Goal: Task Accomplishment & Management: Use online tool/utility

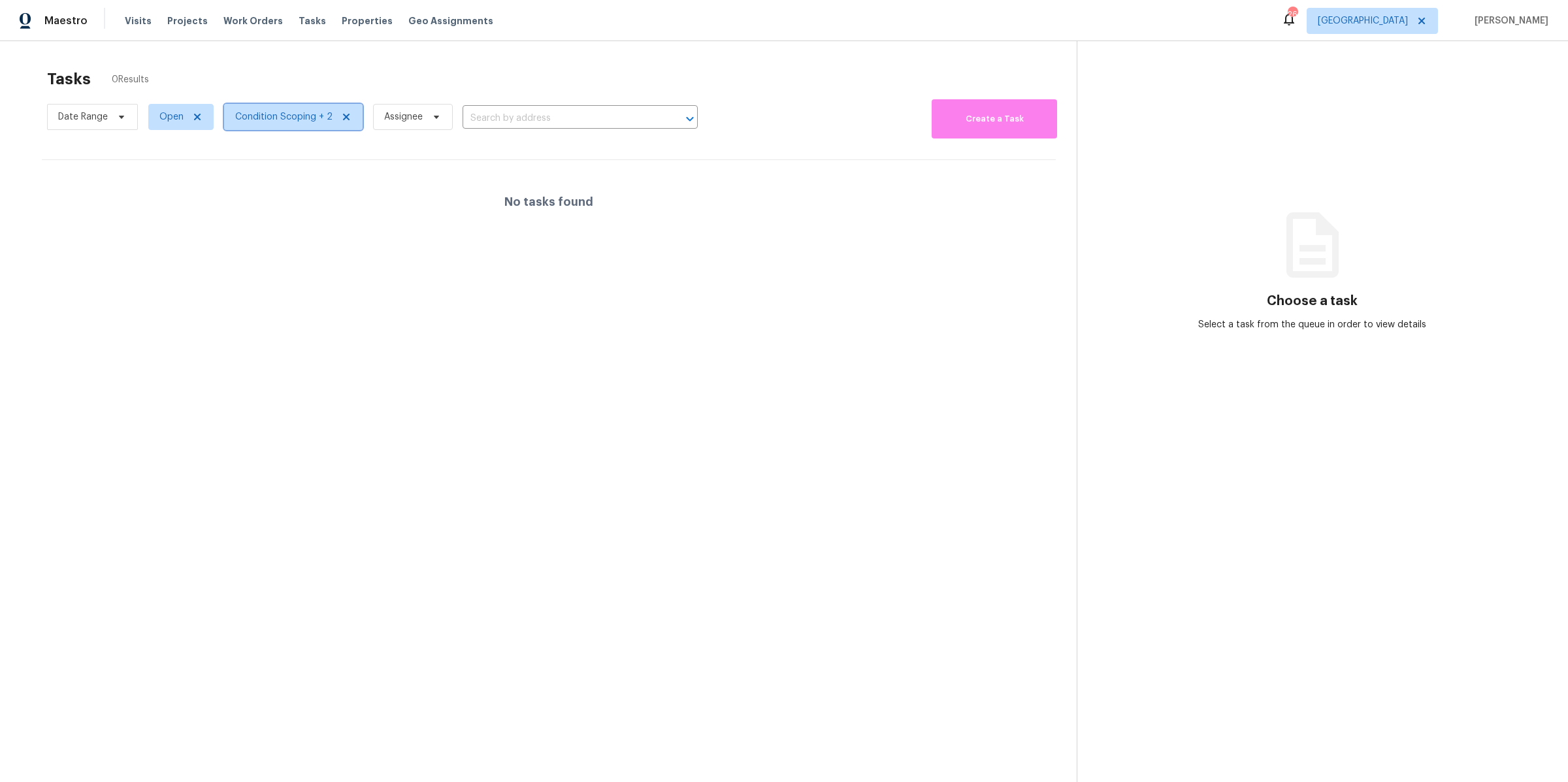
click at [321, 120] on span "Condition Scoping + 2" at bounding box center [283, 116] width 97 height 13
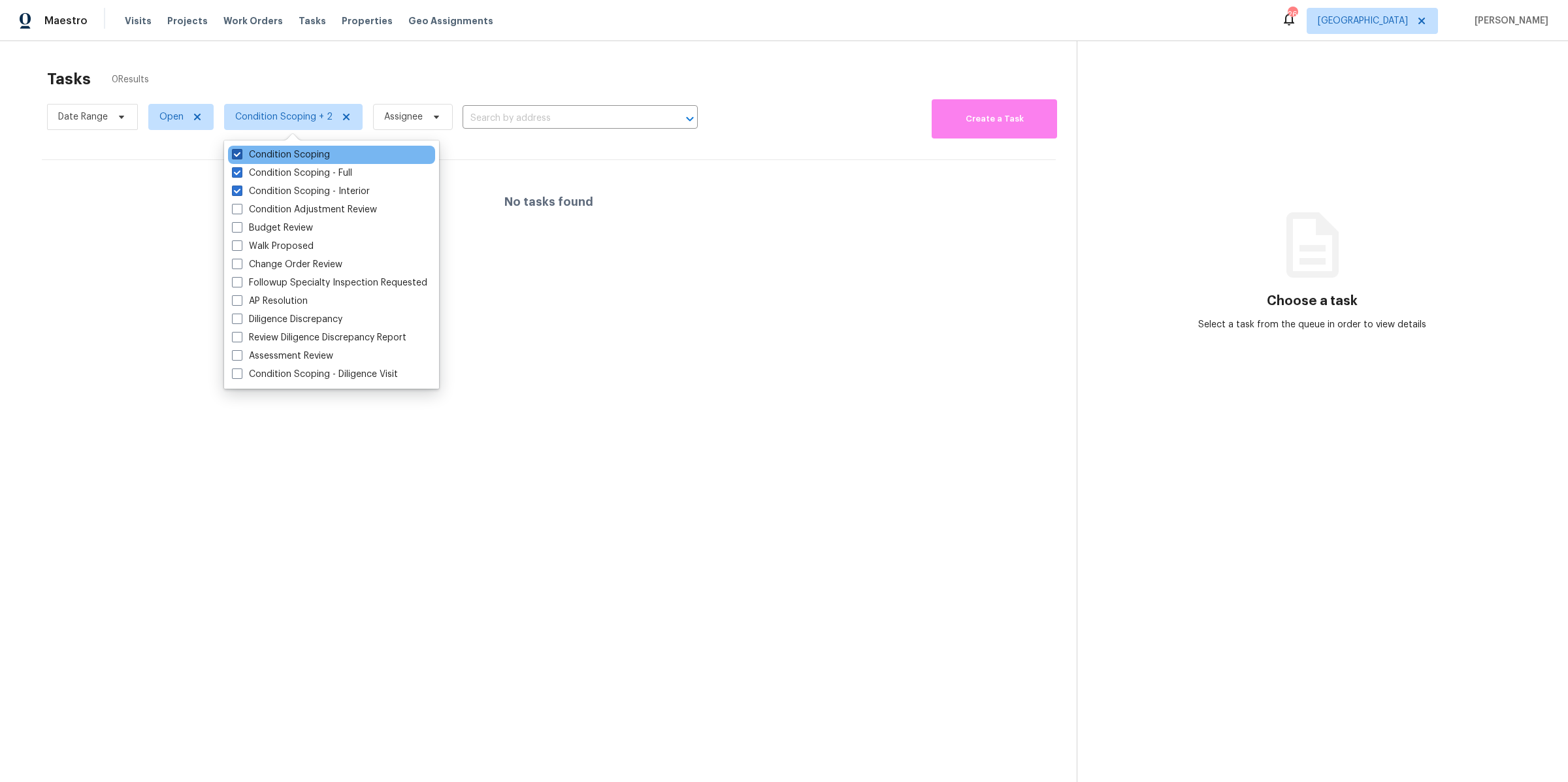
click at [301, 156] on label "Condition Scoping" at bounding box center [281, 155] width 98 height 13
click at [240, 156] on input "Condition Scoping" at bounding box center [236, 152] width 8 height 8
checkbox input "false"
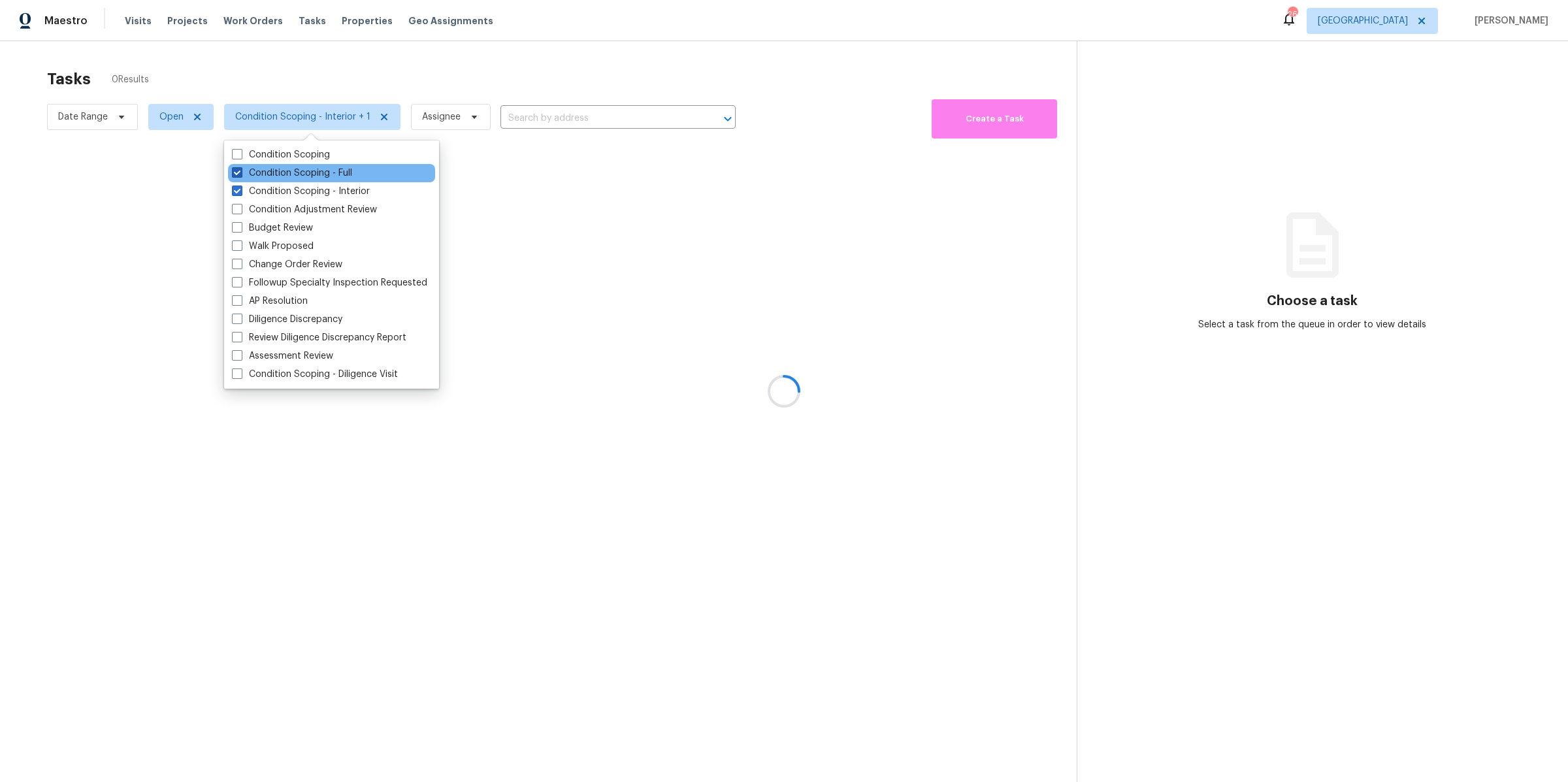
click at [300, 171] on label "Condition Scoping - Full" at bounding box center [292, 173] width 120 height 13
click at [240, 171] on input "Condition Scoping - Full" at bounding box center [236, 171] width 8 height 8
checkbox input "false"
click at [299, 185] on label "Condition Scoping - Interior" at bounding box center [301, 192] width 138 height 13
click at [240, 185] on input "Condition Scoping - Interior" at bounding box center [236, 189] width 8 height 8
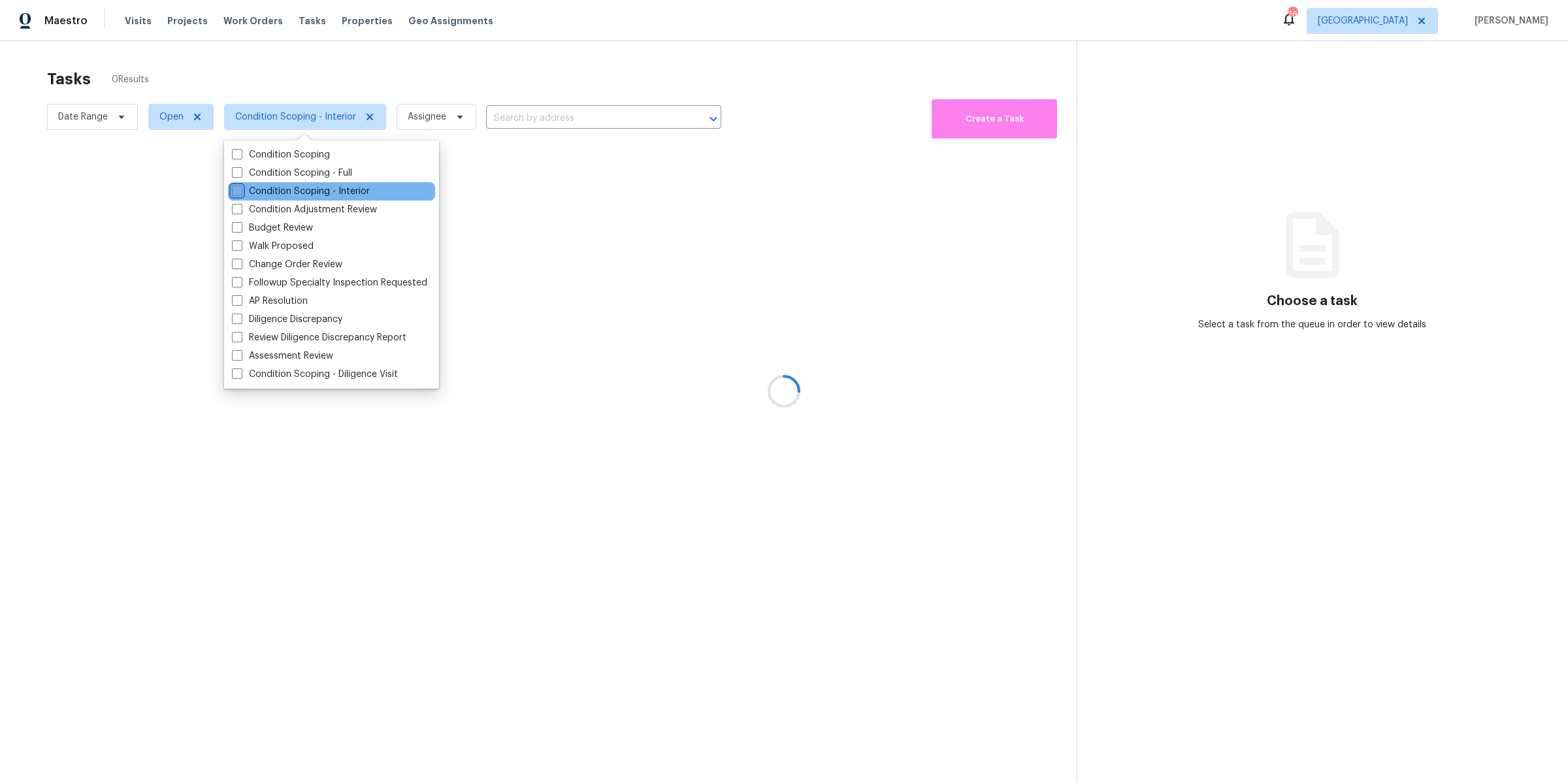
checkbox input "false"
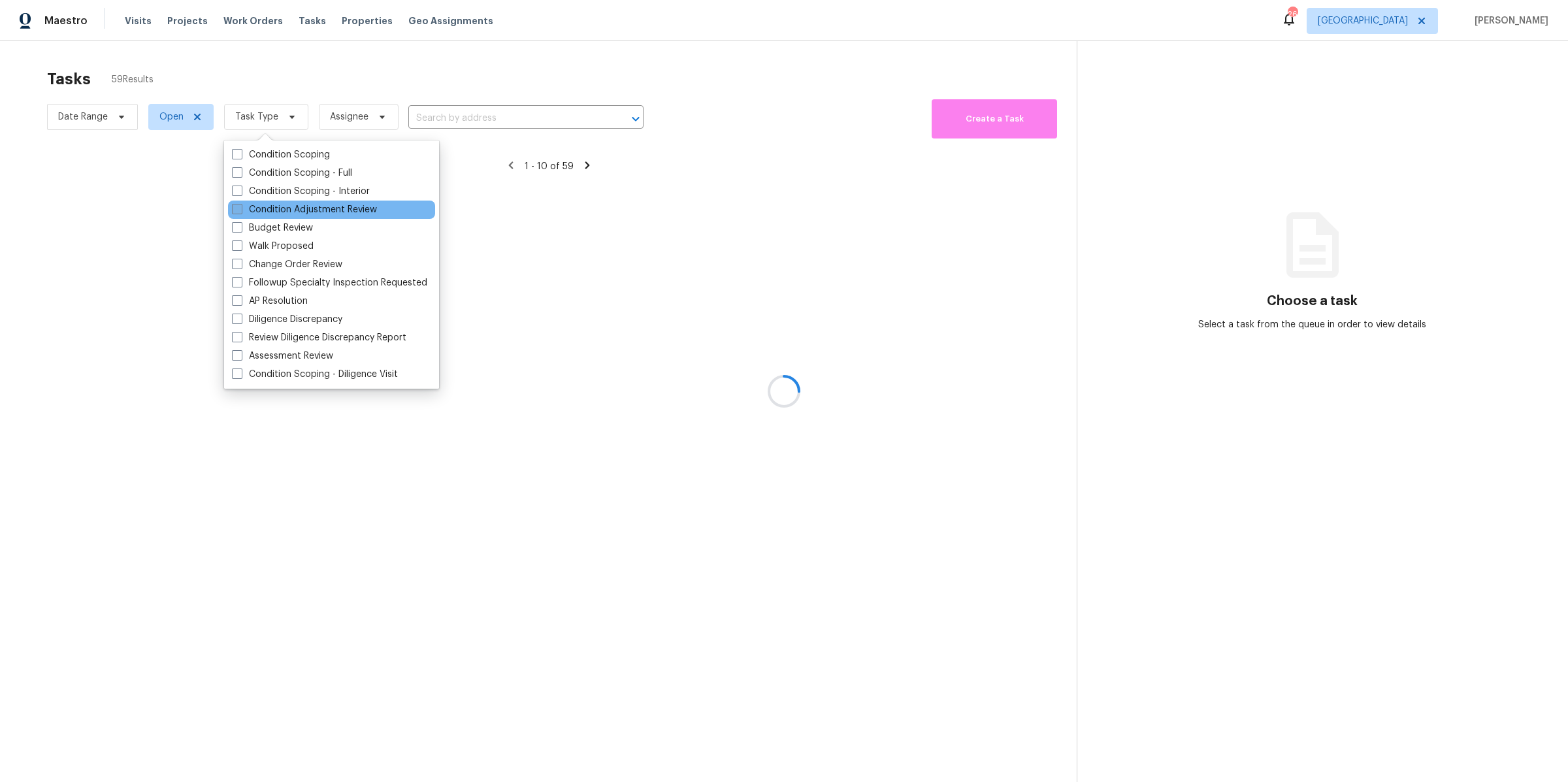
click at [303, 206] on label "Condition Adjustment Review" at bounding box center [304, 210] width 145 height 13
click at [240, 206] on input "Condition Adjustment Review" at bounding box center [236, 207] width 8 height 8
click at [304, 206] on label "Condition Adjustment Review" at bounding box center [304, 210] width 145 height 13
click at [240, 206] on input "Condition Adjustment Review" at bounding box center [236, 207] width 8 height 8
checkbox input "false"
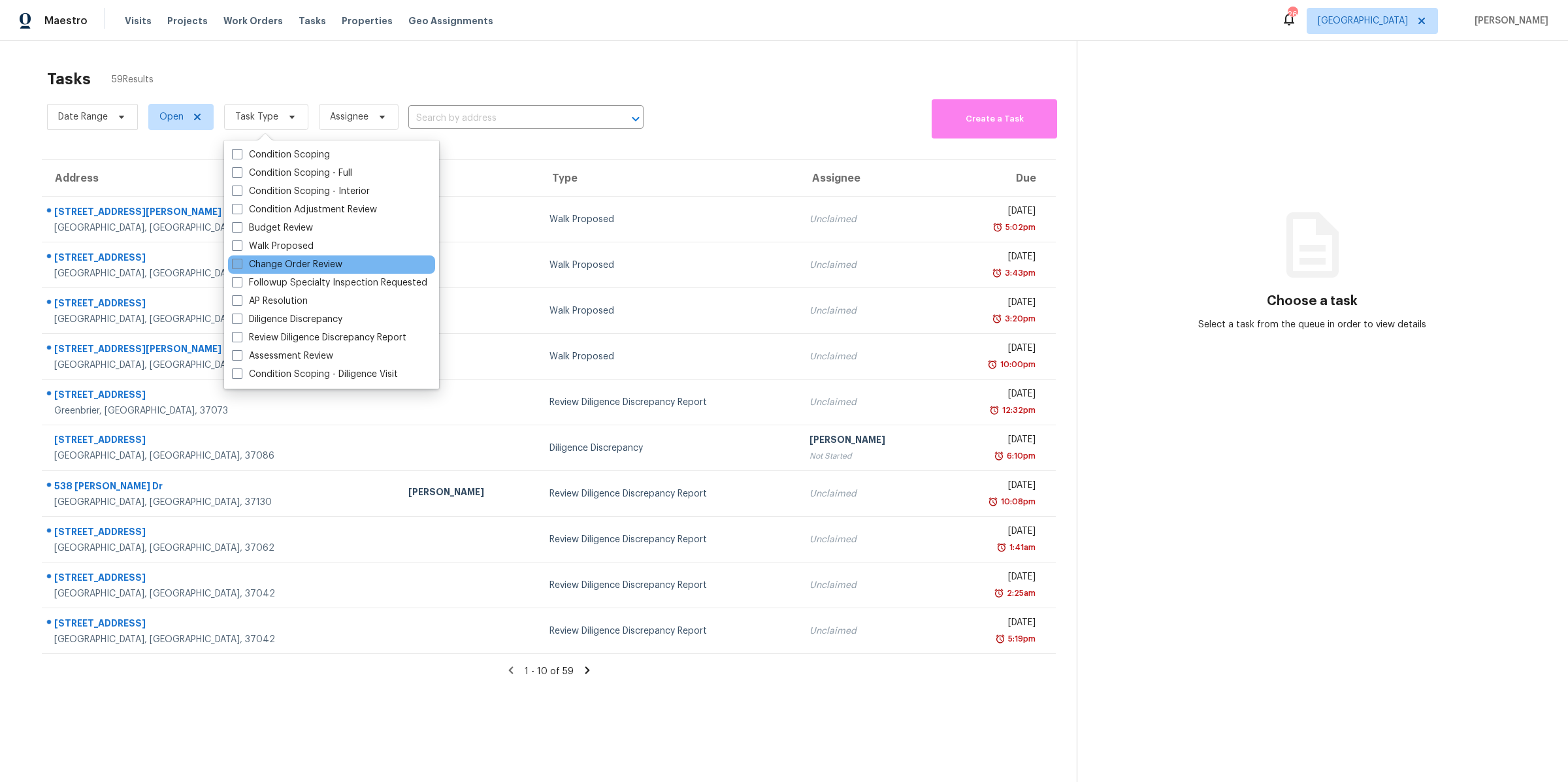
click at [304, 259] on label "Change Order Review" at bounding box center [287, 264] width 110 height 13
click at [240, 259] on input "Change Order Review" at bounding box center [236, 261] width 8 height 8
checkbox input "true"
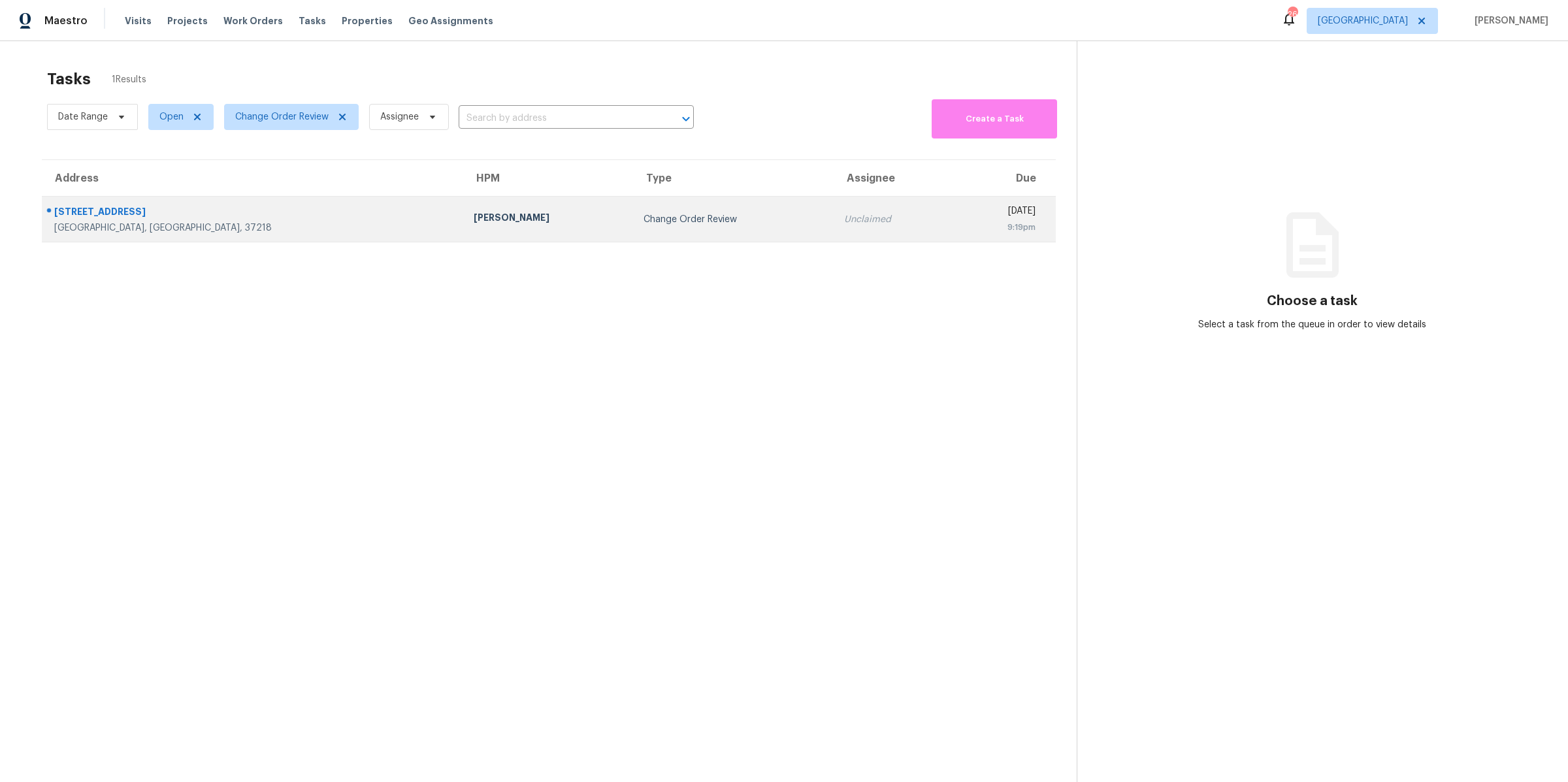
click at [139, 225] on div "Nashville, TN, 37218" at bounding box center [253, 227] width 399 height 13
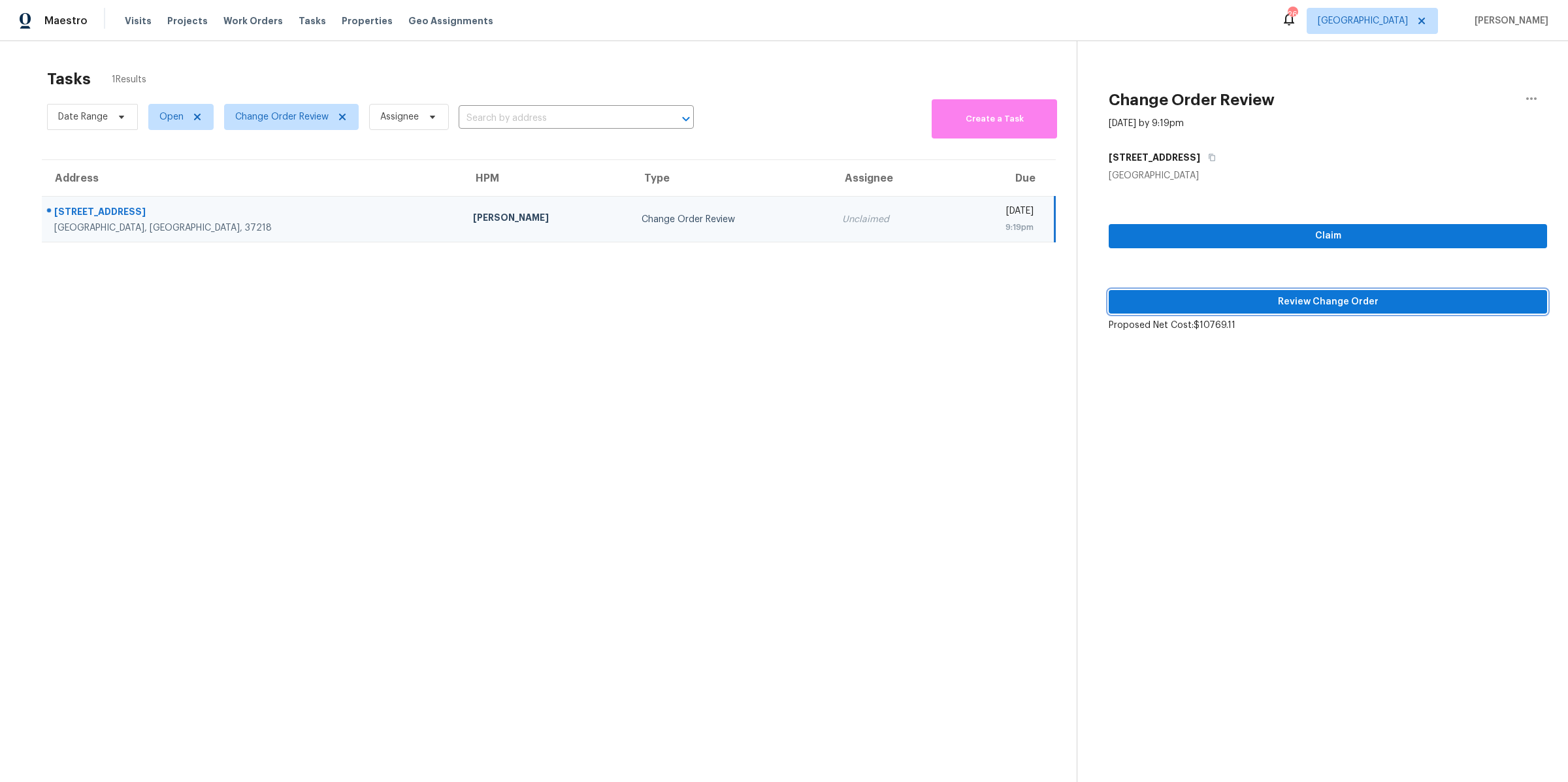
click at [1275, 294] on span "Review Change Order" at bounding box center [1327, 303] width 417 height 17
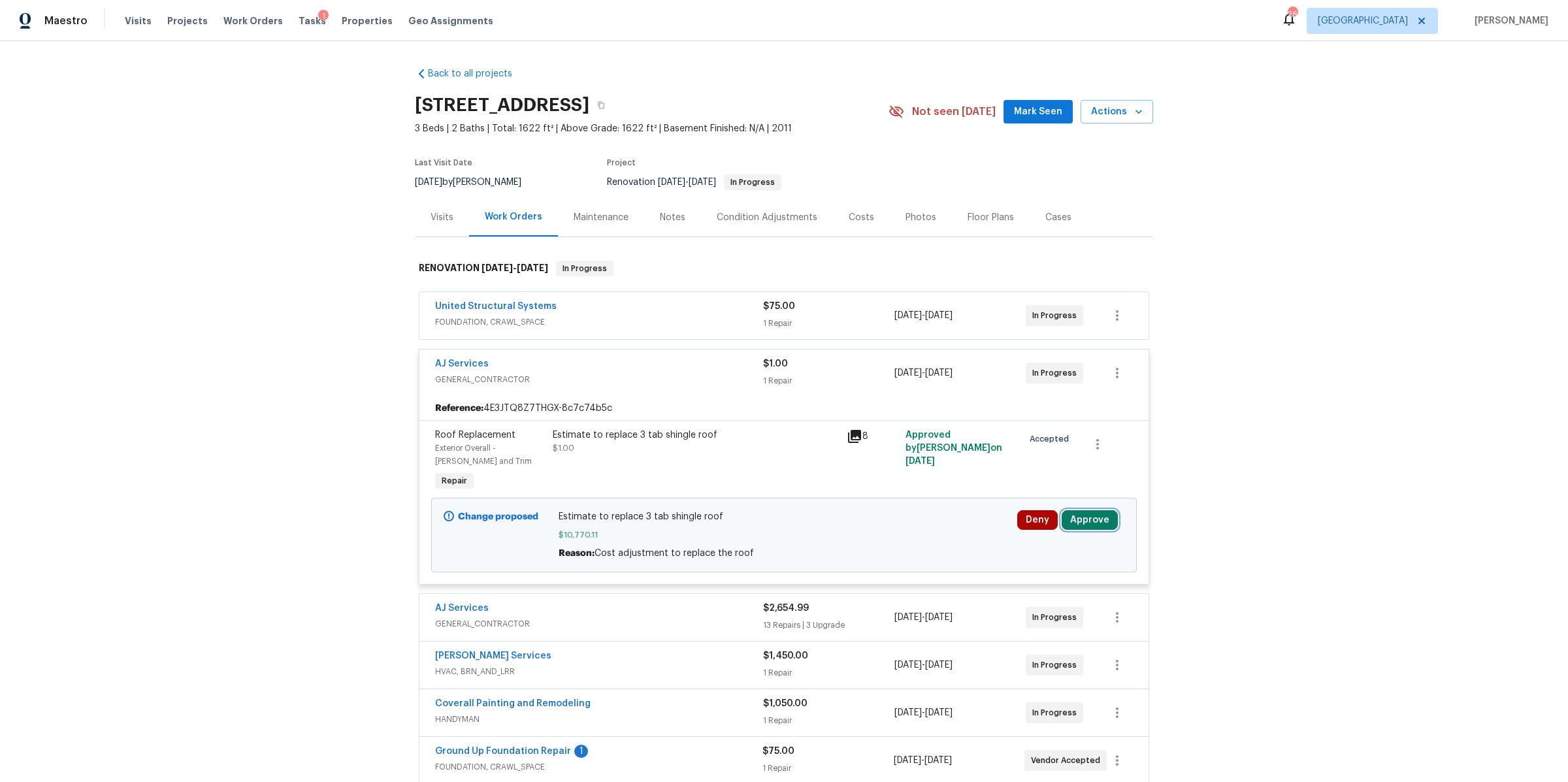
click at [1082, 519] on button "Approve" at bounding box center [1088, 519] width 56 height 19
click at [878, 533] on span "Approve" at bounding box center [896, 533] width 37 height 10
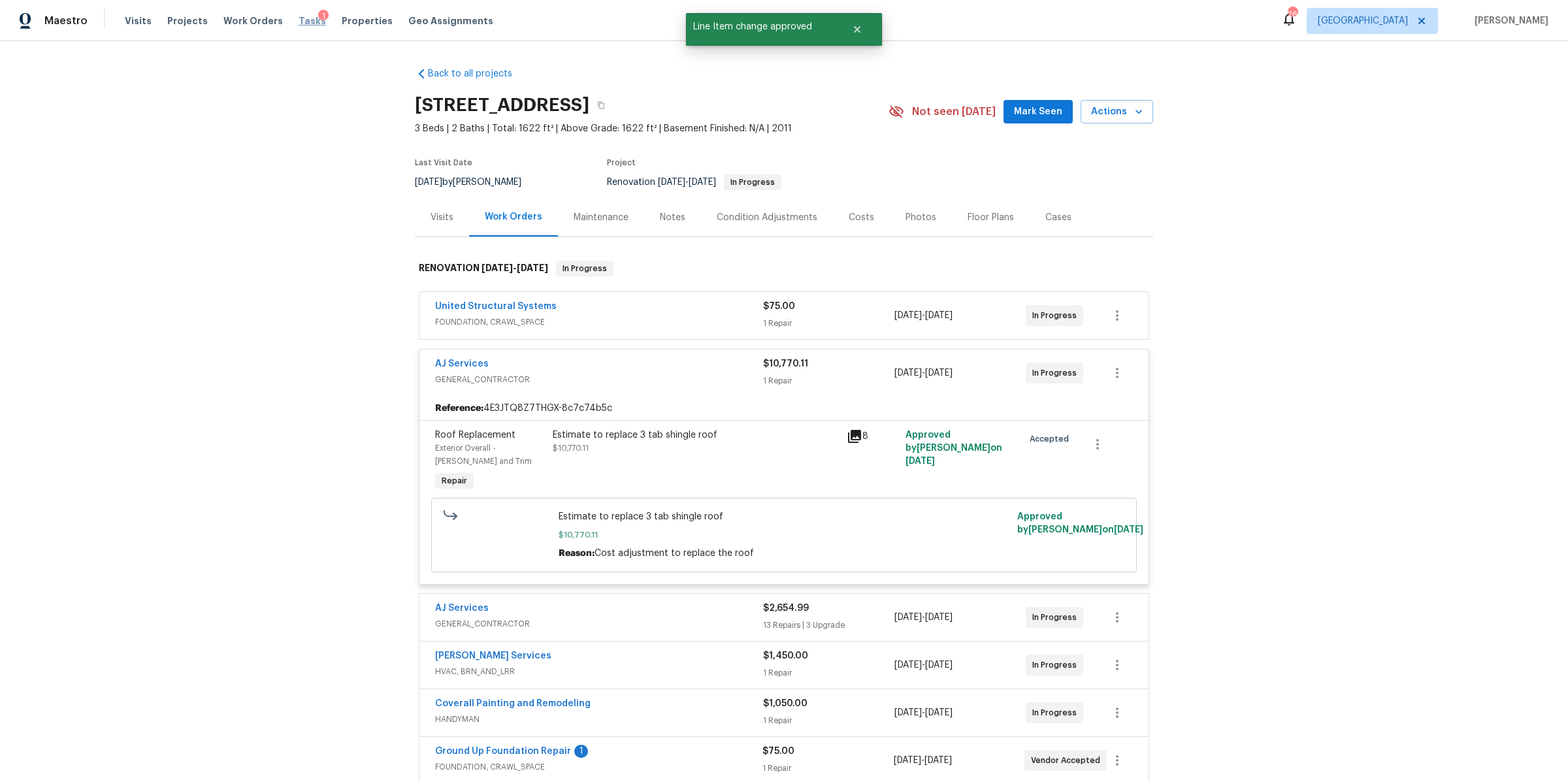
click at [299, 21] on span "Tasks" at bounding box center [313, 21] width 28 height 9
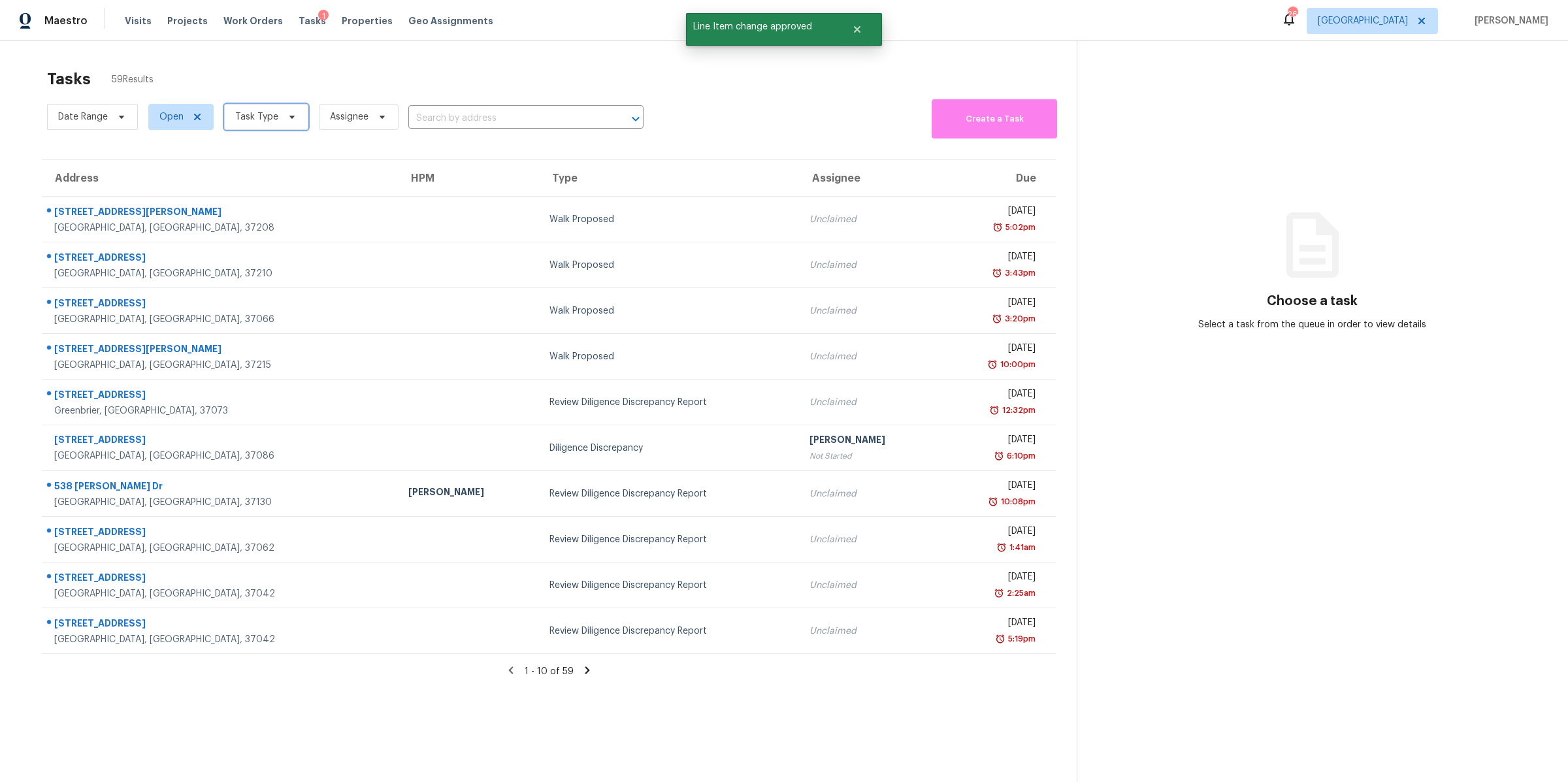
click at [284, 122] on span "Task Type" at bounding box center [266, 116] width 84 height 26
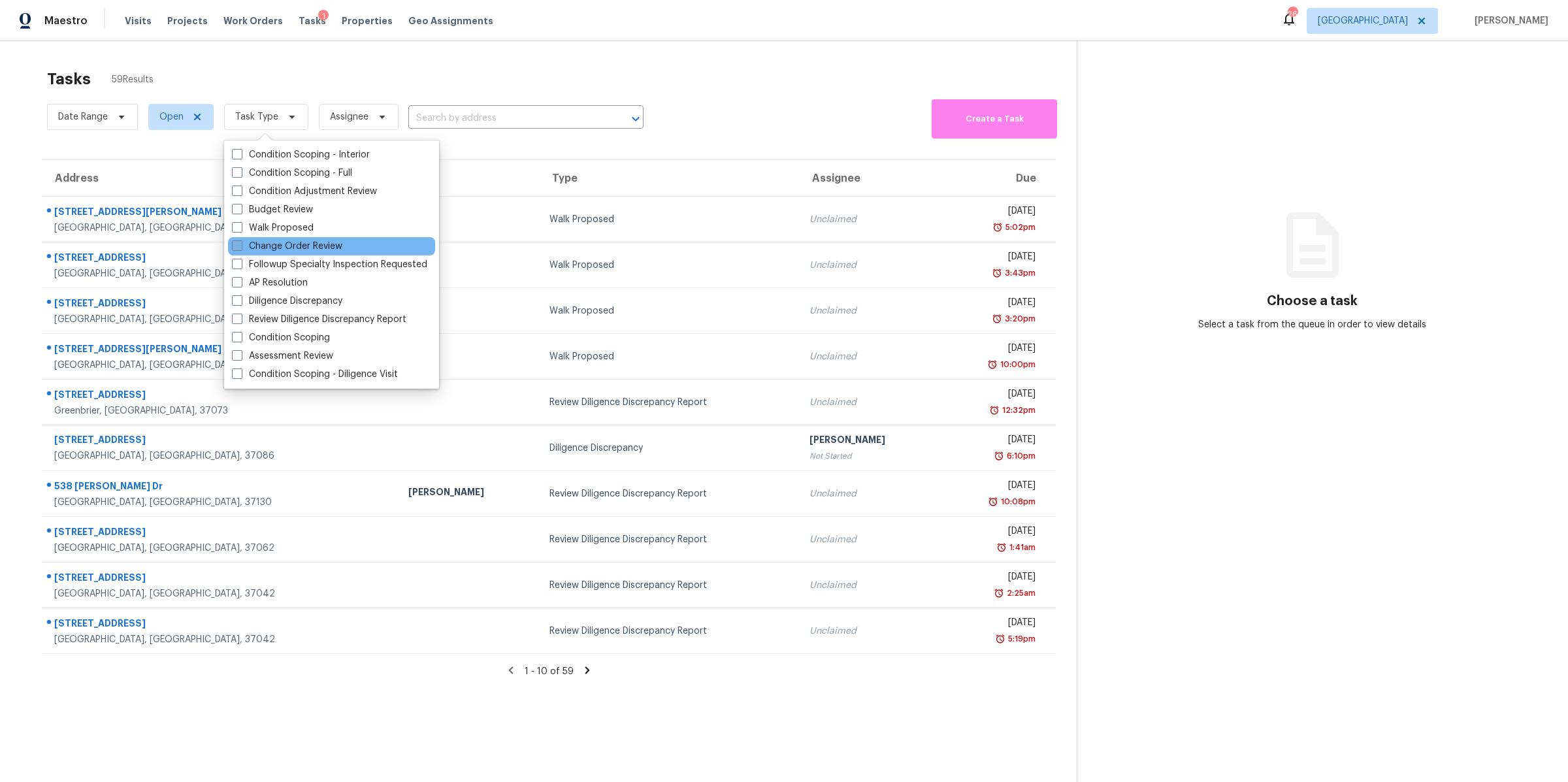
click at [295, 250] on label "Change Order Review" at bounding box center [287, 246] width 110 height 13
click at [240, 248] on input "Change Order Review" at bounding box center [236, 243] width 8 height 8
checkbox input "true"
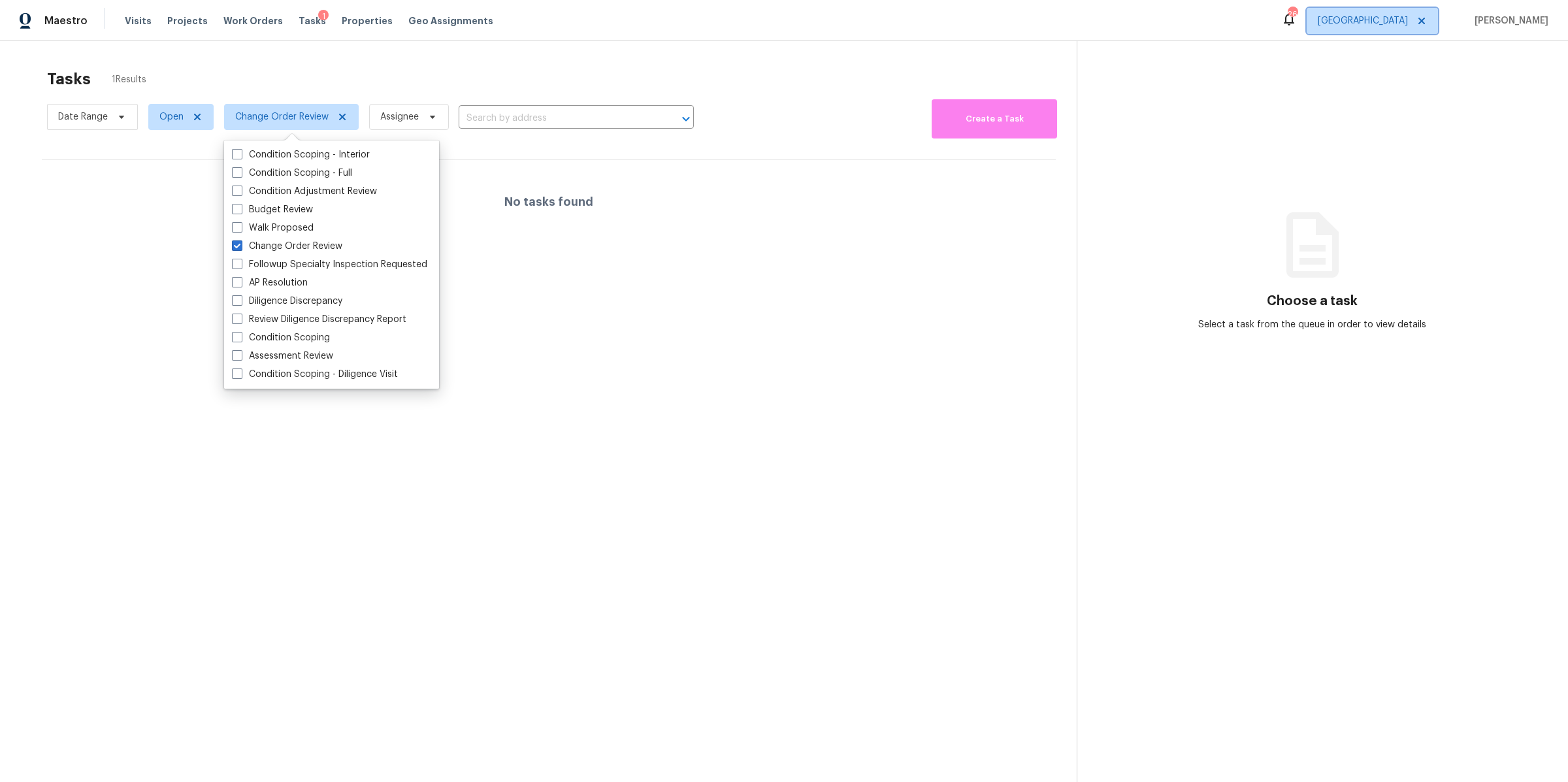
click at [1408, 24] on span "[GEOGRAPHIC_DATA]" at bounding box center [1363, 21] width 90 height 13
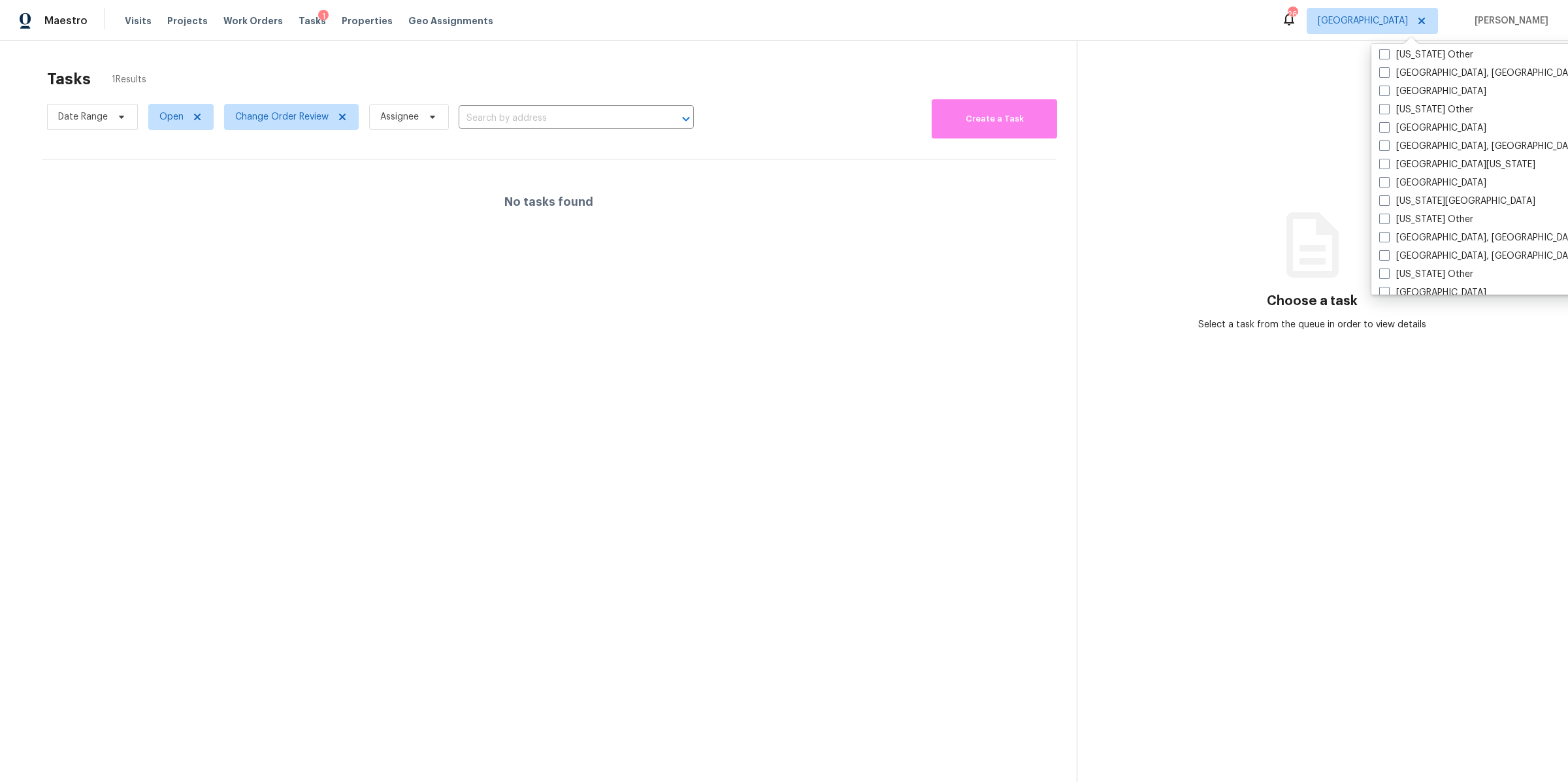
scroll to position [635, 0]
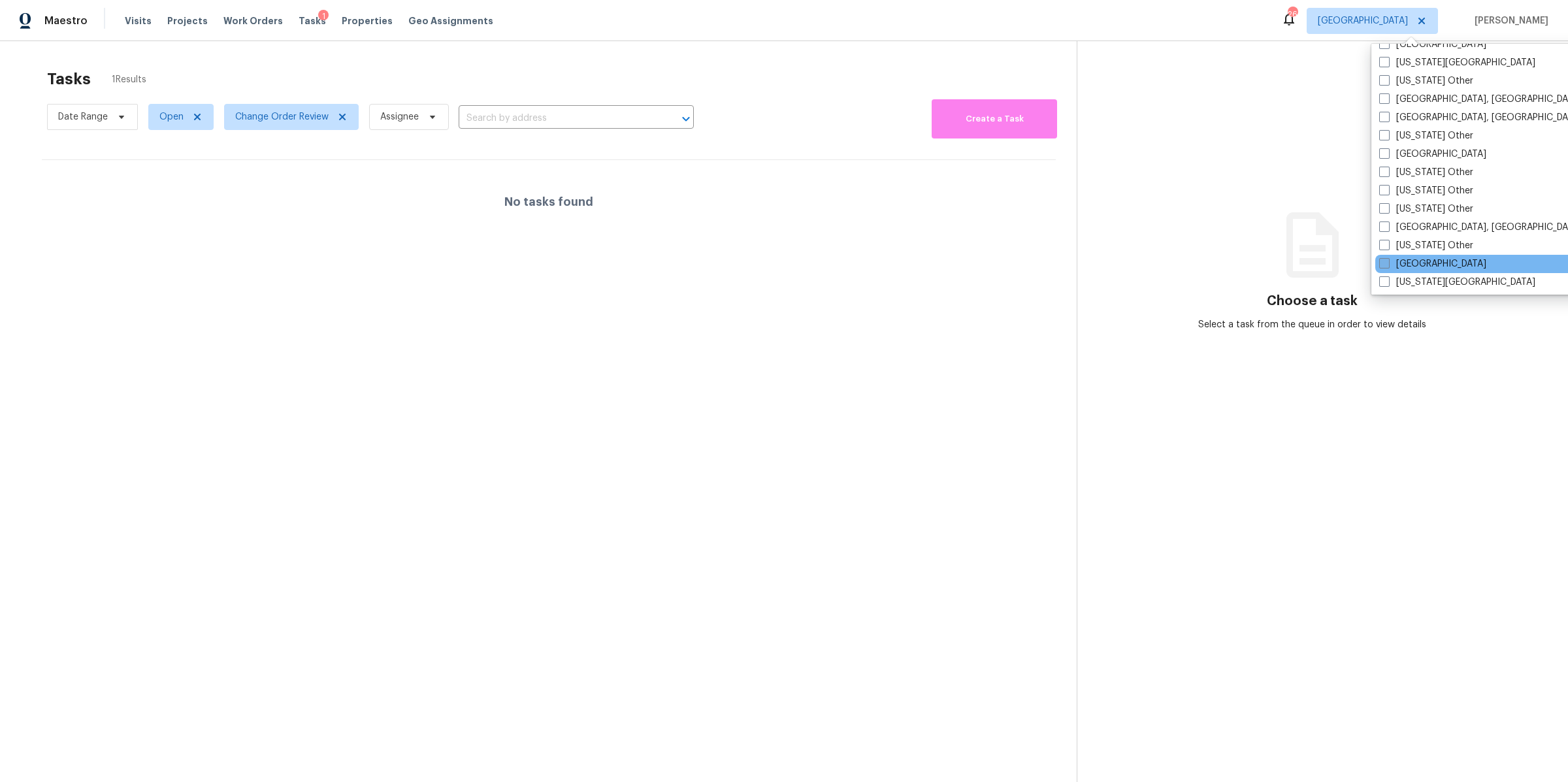
click at [1426, 259] on label "Jacksonville" at bounding box center [1432, 264] width 107 height 13
click at [1387, 259] on input "Jacksonville" at bounding box center [1383, 261] width 8 height 8
checkbox input "true"
click at [293, 110] on span "Change Order Review" at bounding box center [282, 116] width 94 height 13
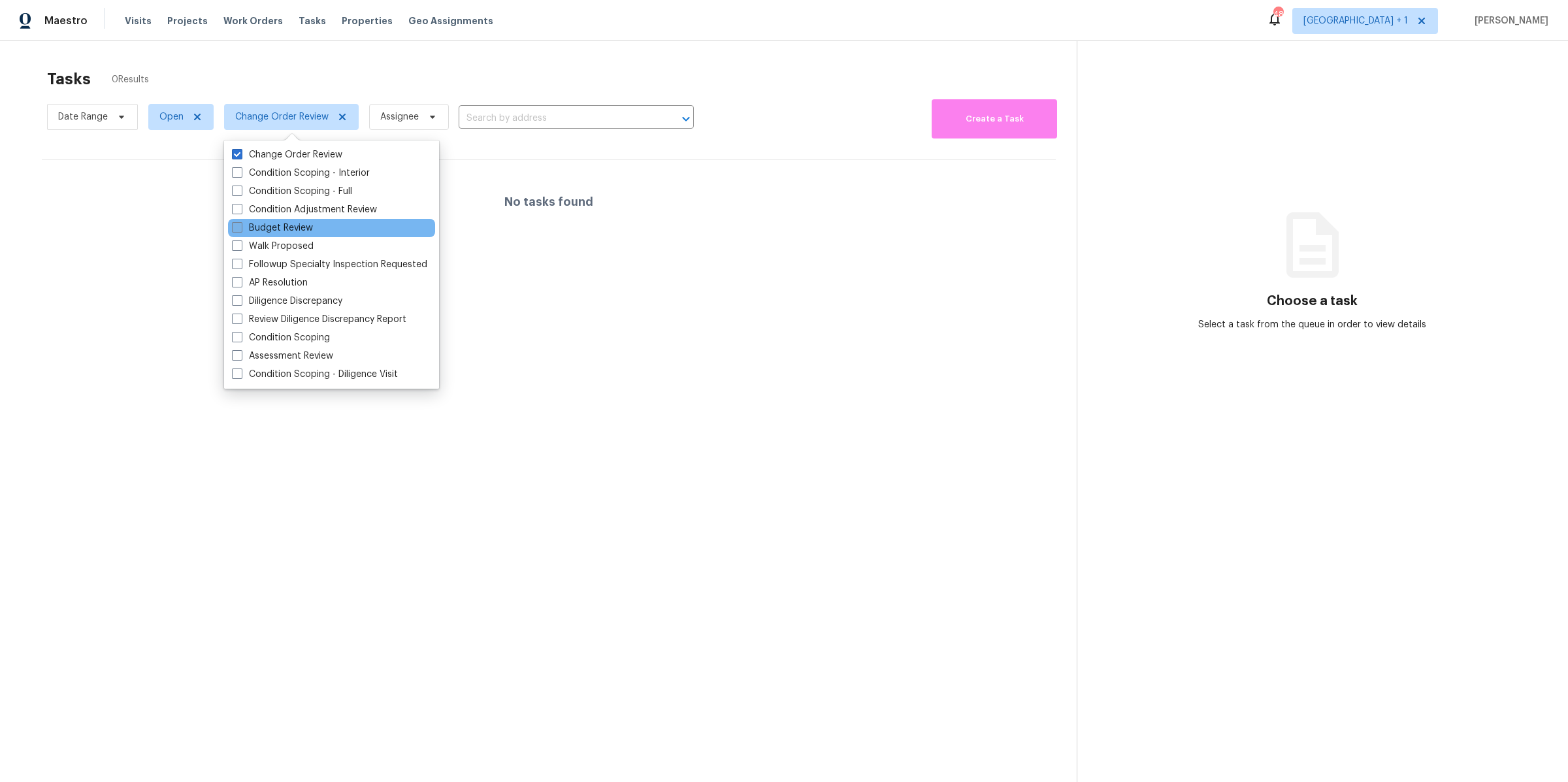
click at [294, 227] on label "Budget Review" at bounding box center [272, 227] width 81 height 13
click at [240, 227] on input "Budget Review" at bounding box center [236, 225] width 8 height 8
checkbox input "true"
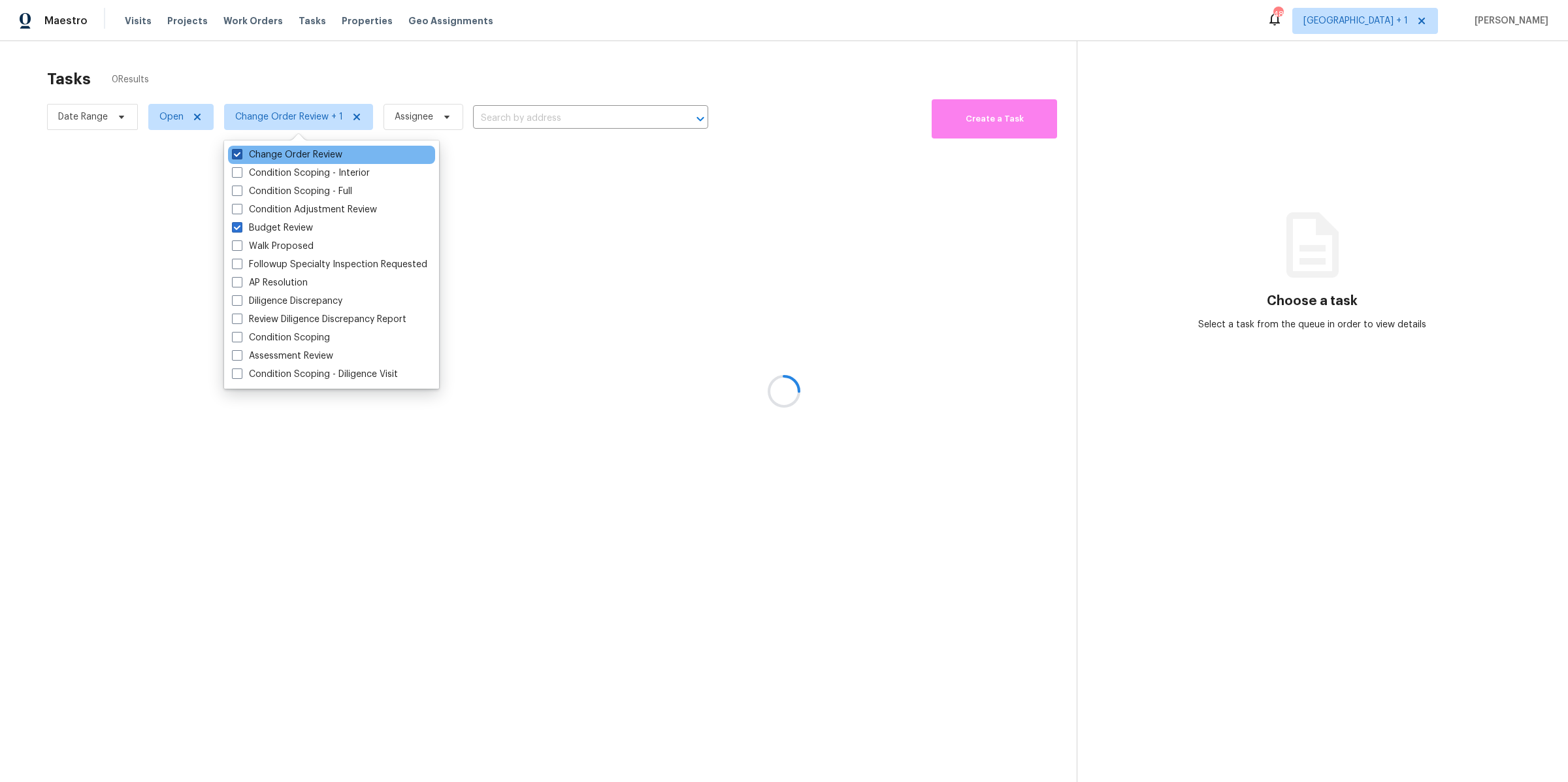
click at [298, 152] on label "Change Order Review" at bounding box center [287, 155] width 110 height 13
click at [240, 152] on input "Change Order Review" at bounding box center [236, 152] width 8 height 8
checkbox input "false"
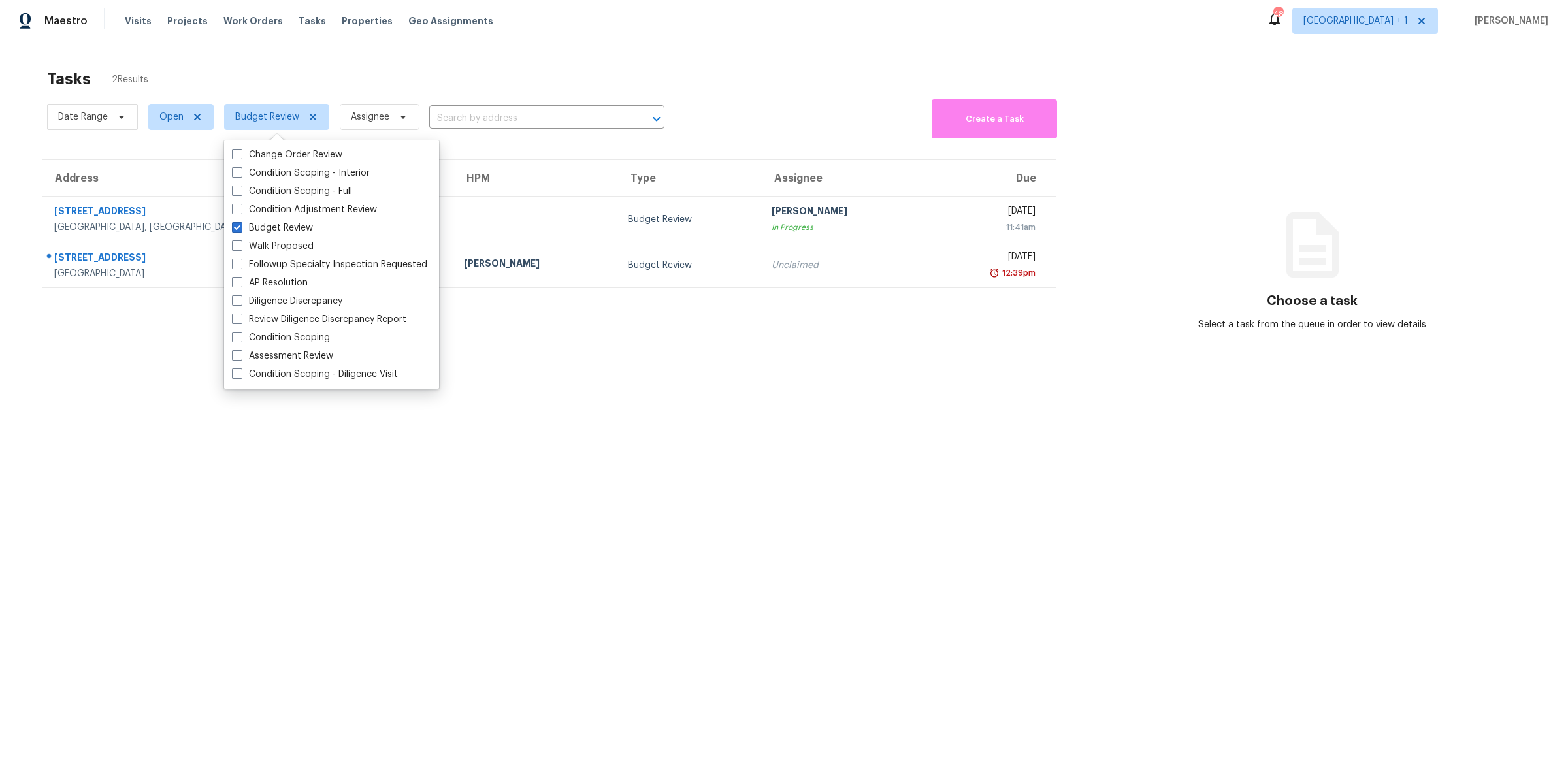
click at [24, 144] on section "Tasks 2 Results Date Range Open Budget Review Assignee ​ Create a Task Address …" at bounding box center [548, 443] width 1055 height 761
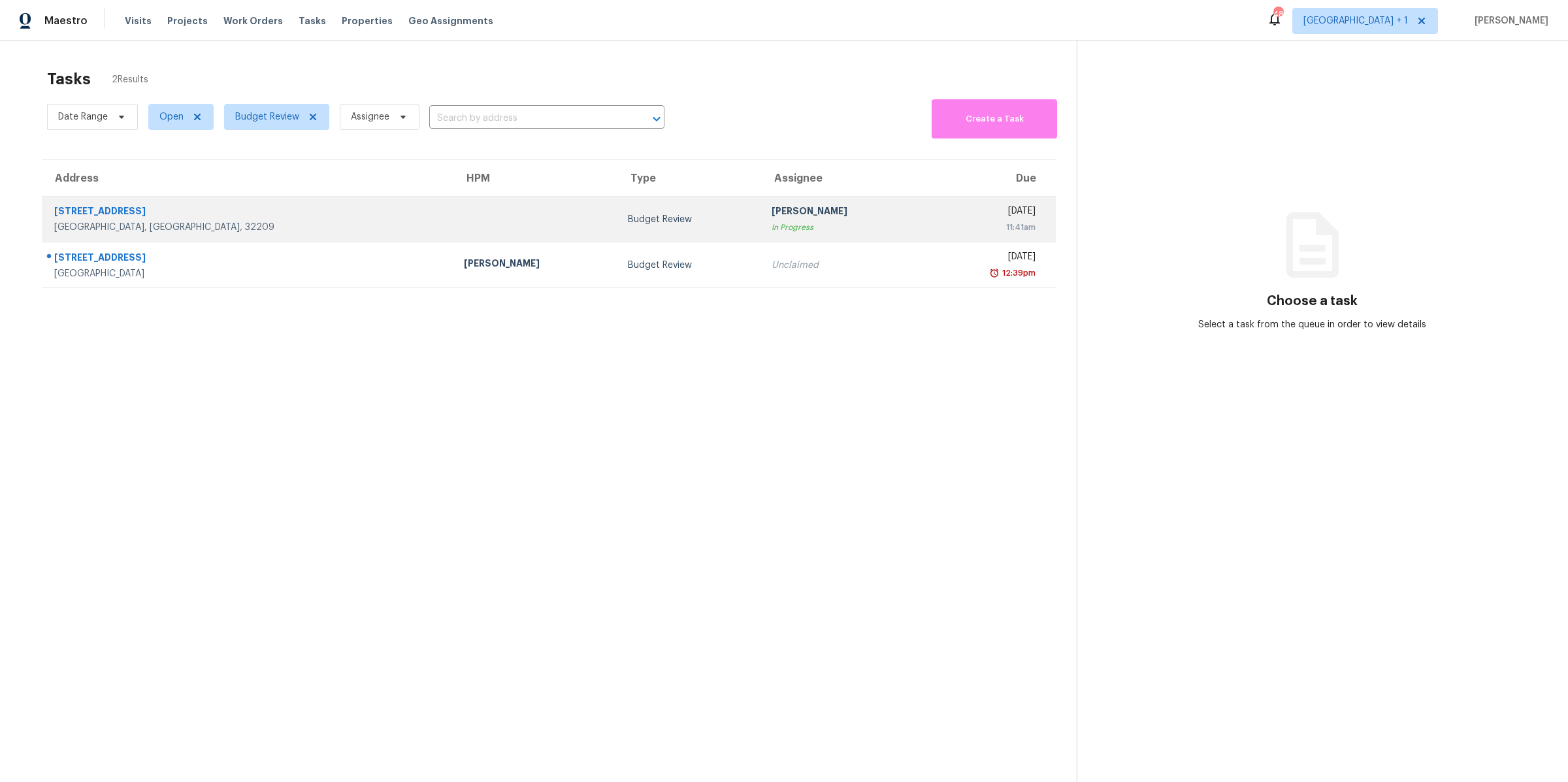
click at [129, 219] on div "4139 Fairfax St" at bounding box center [248, 213] width 389 height 17
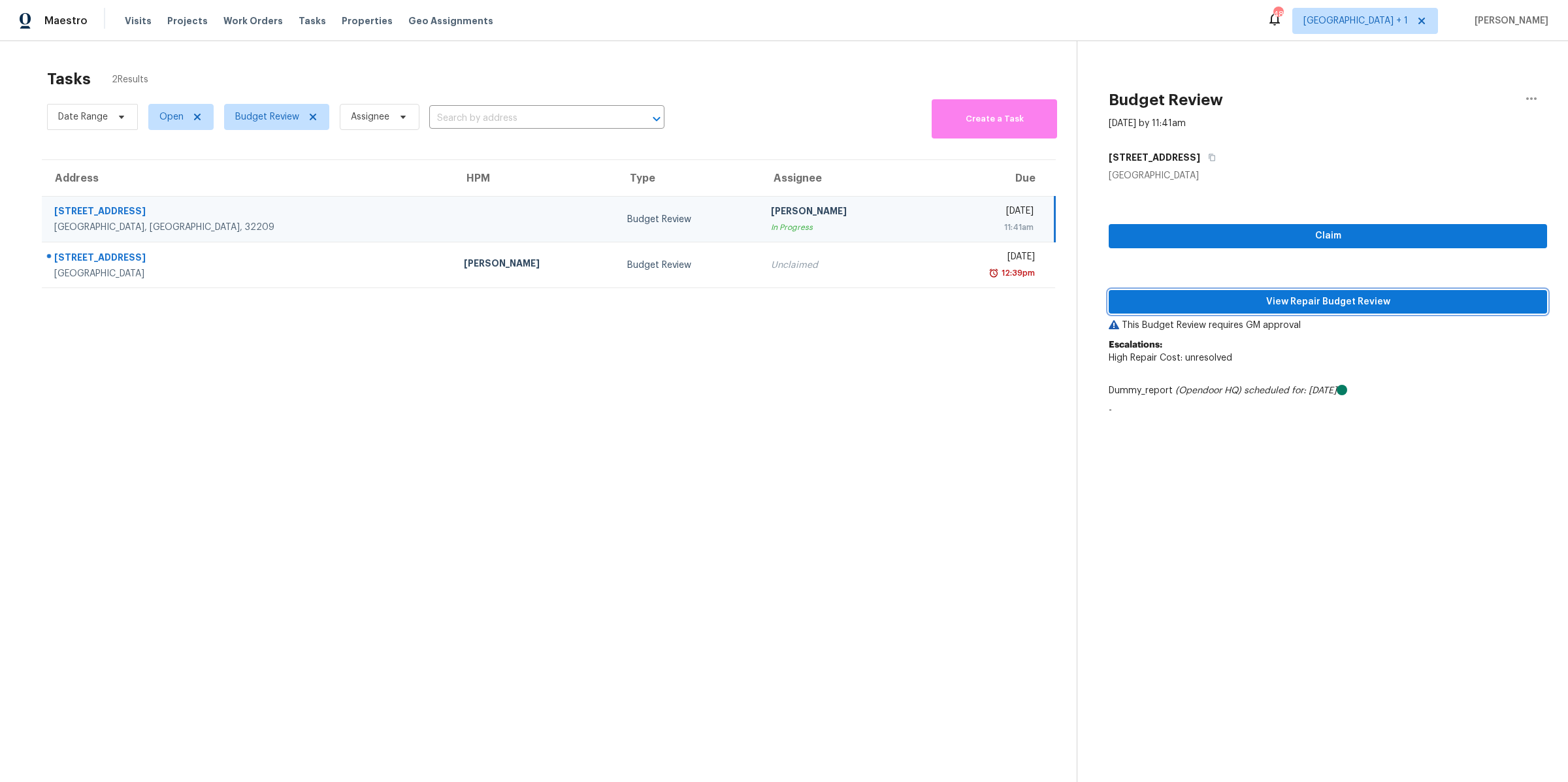
click at [1296, 300] on span "View Repair Budget Review" at bounding box center [1327, 303] width 417 height 17
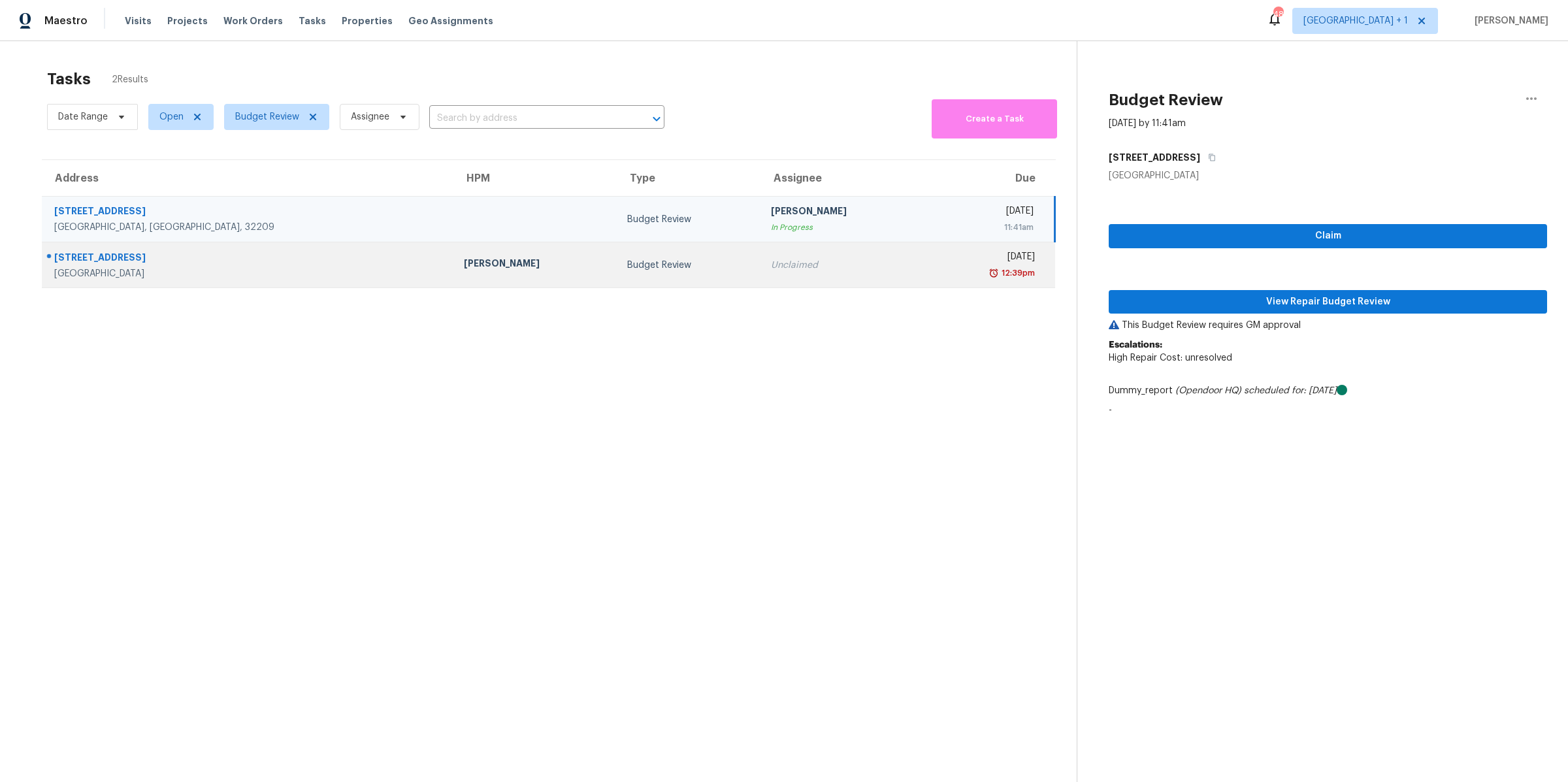
click at [100, 278] on div "Springfield, TN, 37172" at bounding box center [248, 273] width 389 height 13
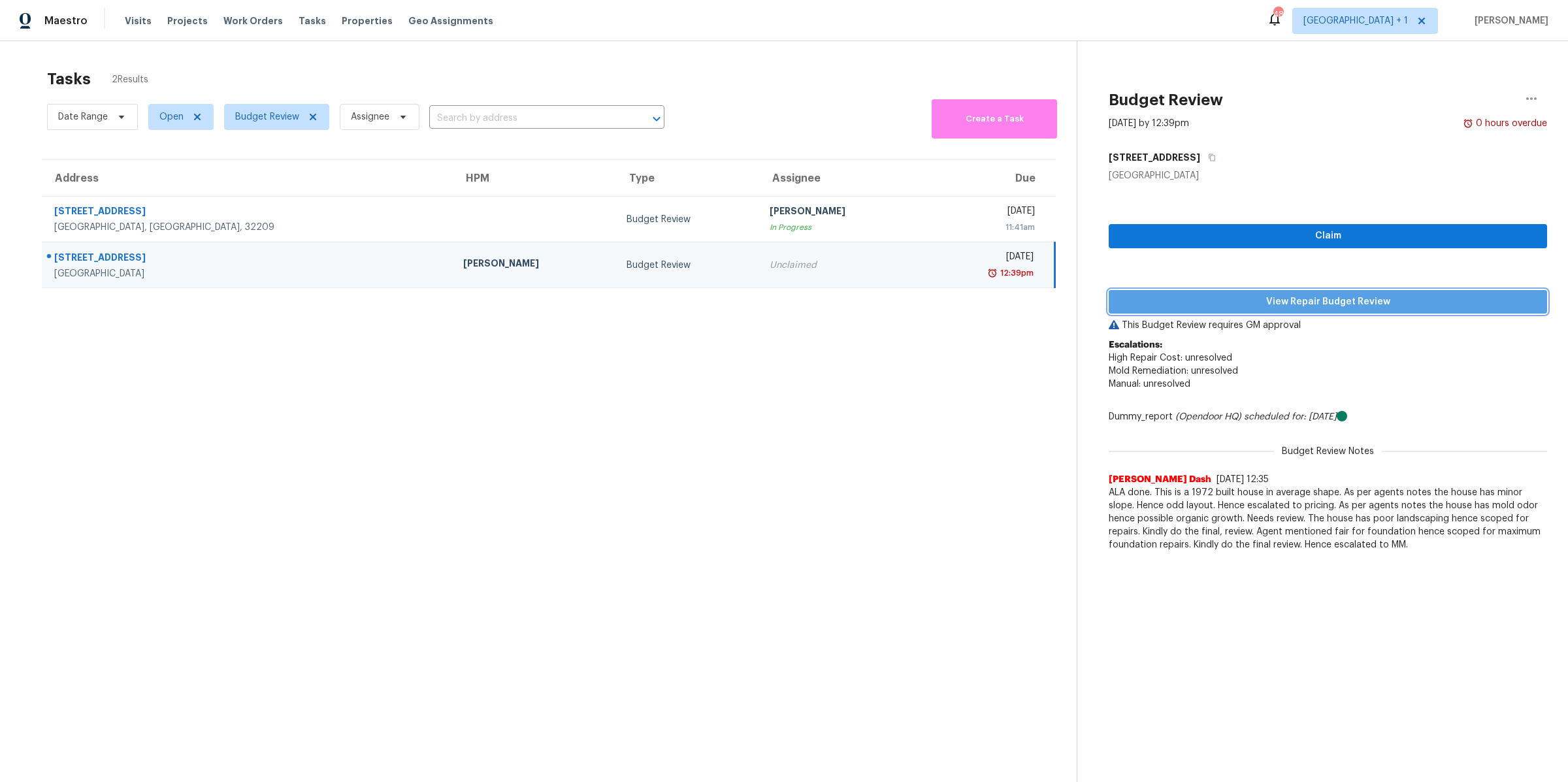
click at [1309, 296] on span "View Repair Budget Review" at bounding box center [1327, 303] width 417 height 17
